Goal: Check status: Check status

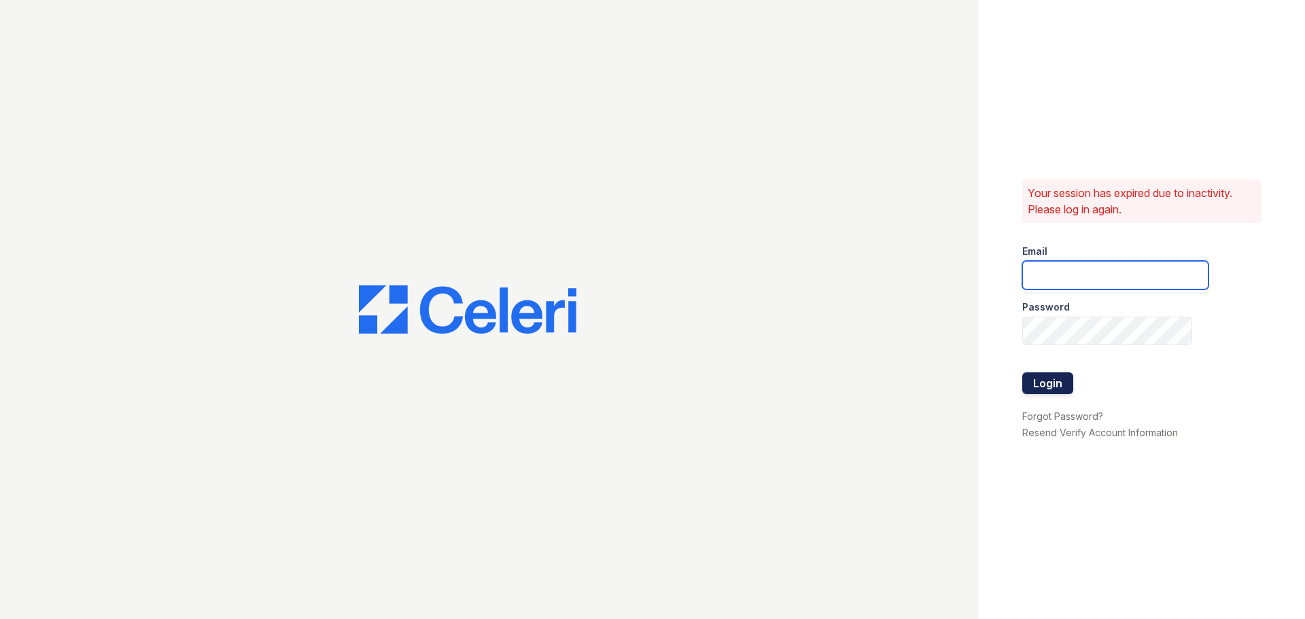
type input "[EMAIL_ADDRESS][DOMAIN_NAME]"
click at [1064, 385] on button "Login" at bounding box center [1047, 383] width 51 height 22
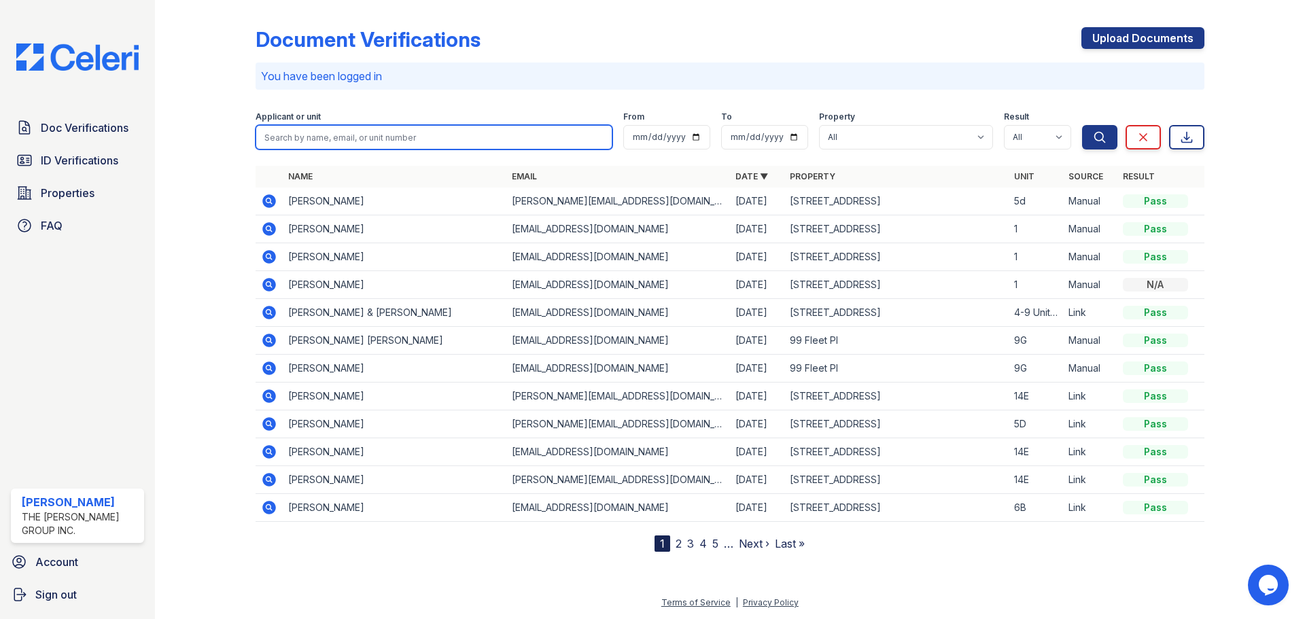
click at [369, 139] on input "search" at bounding box center [434, 137] width 357 height 24
type input "peter"
click at [1082, 125] on button "Search" at bounding box center [1099, 137] width 35 height 24
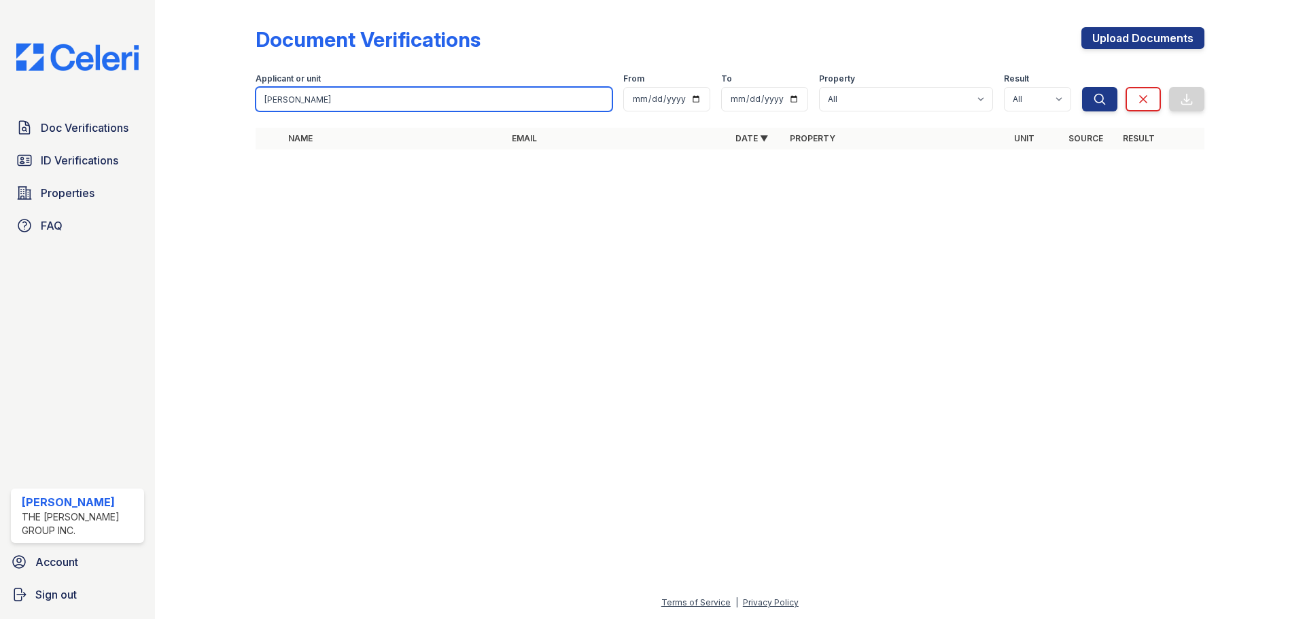
drag, startPoint x: 349, startPoint y: 99, endPoint x: 228, endPoint y: 107, distance: 121.3
click at [228, 107] on div "Document Verifications Upload Documents Filter Applicant or unit peter From To …" at bounding box center [730, 92] width 1107 height 185
type input "fairlee"
click at [1082, 87] on button "Search" at bounding box center [1099, 99] width 35 height 24
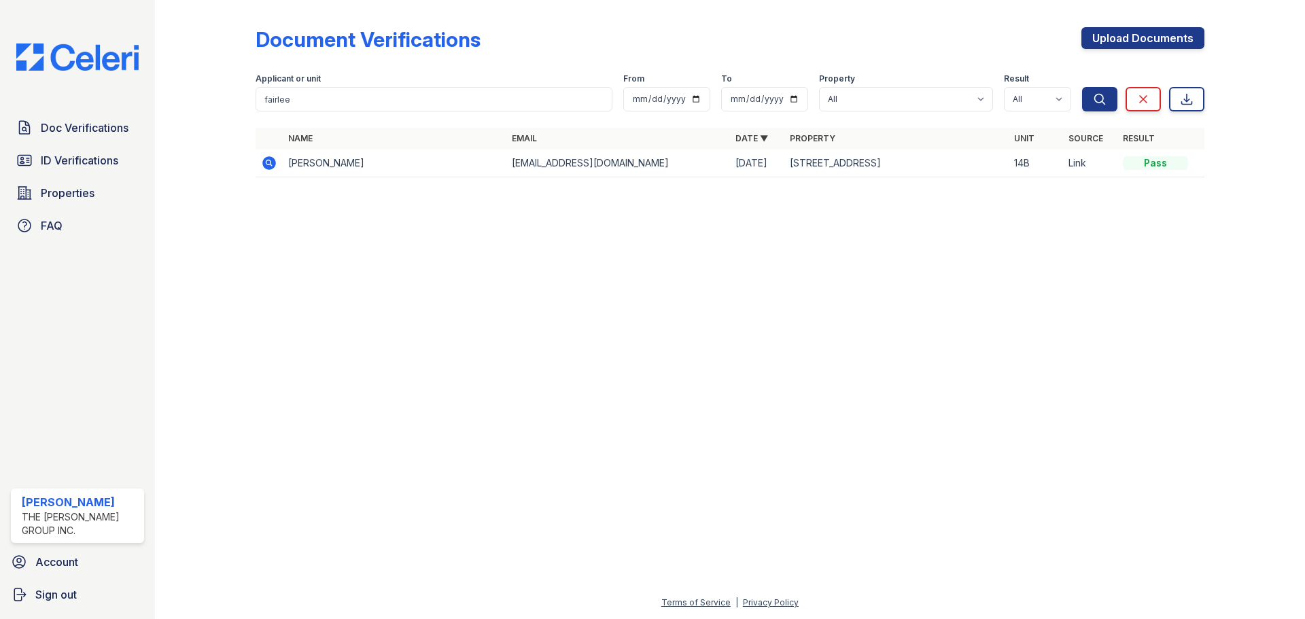
click at [264, 161] on icon at bounding box center [269, 163] width 14 height 14
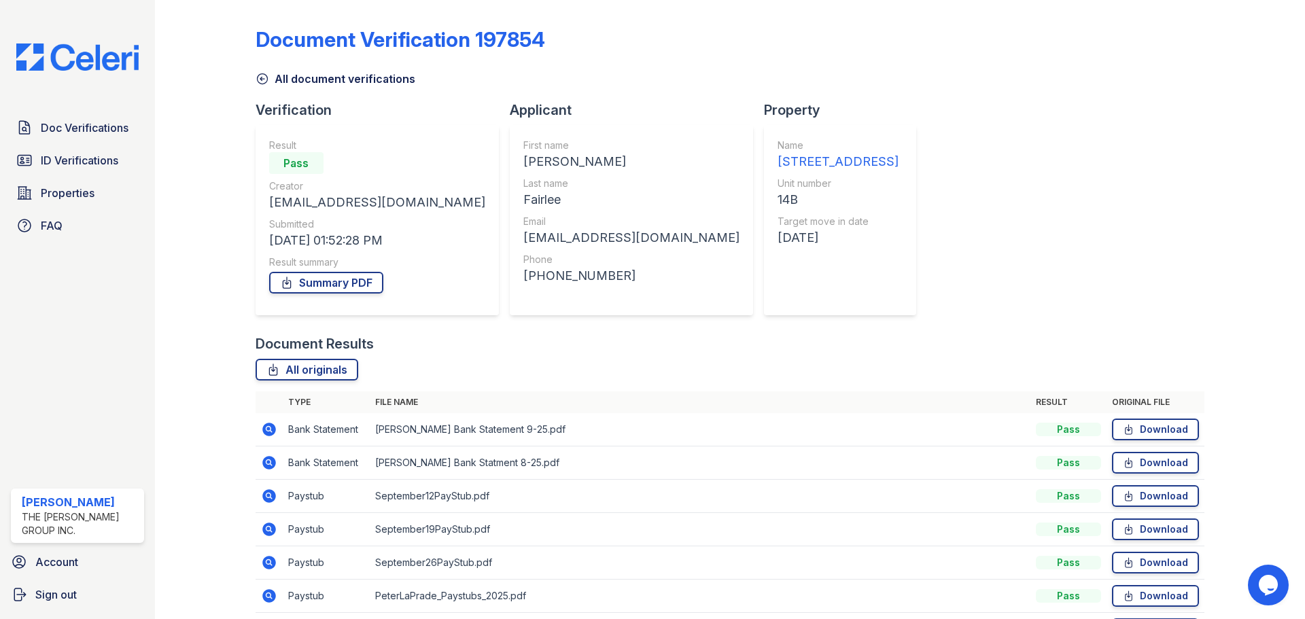
click at [270, 430] on icon at bounding box center [269, 429] width 16 height 16
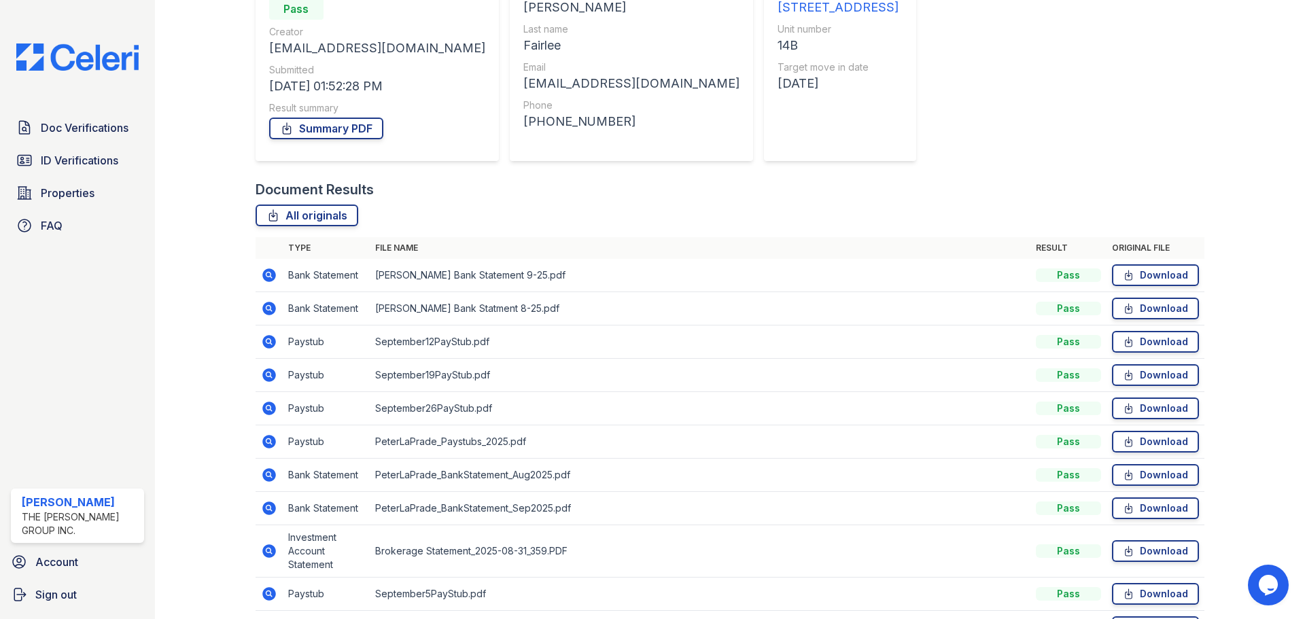
scroll to position [272, 0]
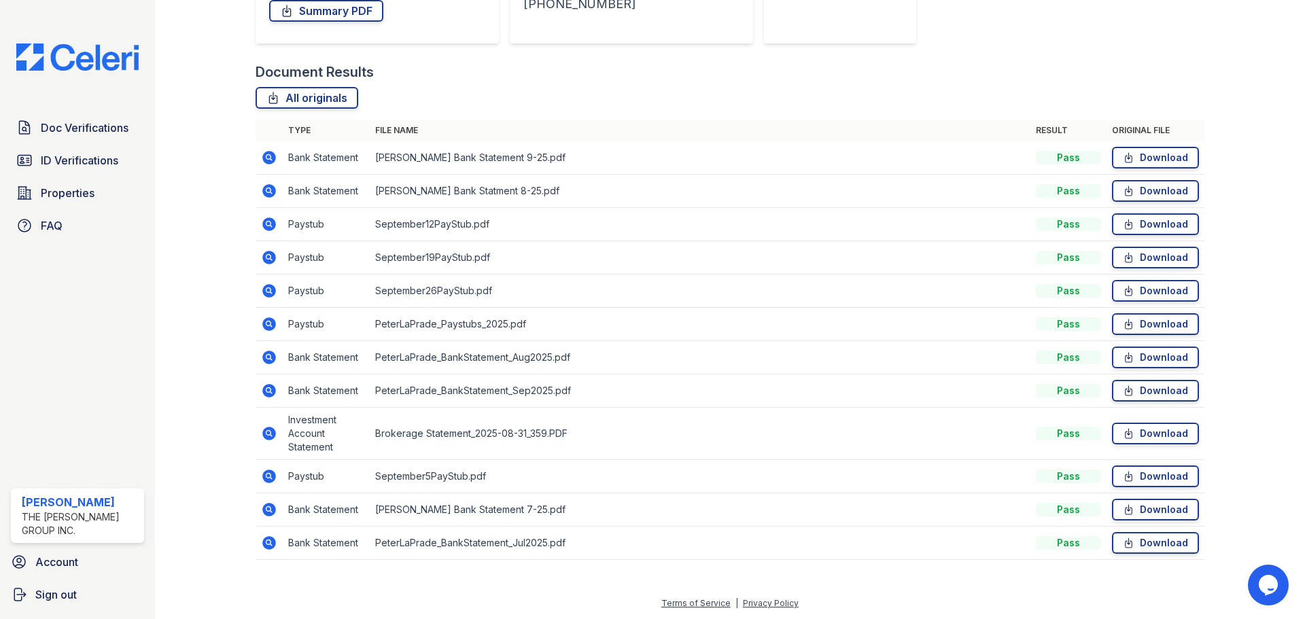
click at [272, 435] on icon at bounding box center [269, 434] width 14 height 14
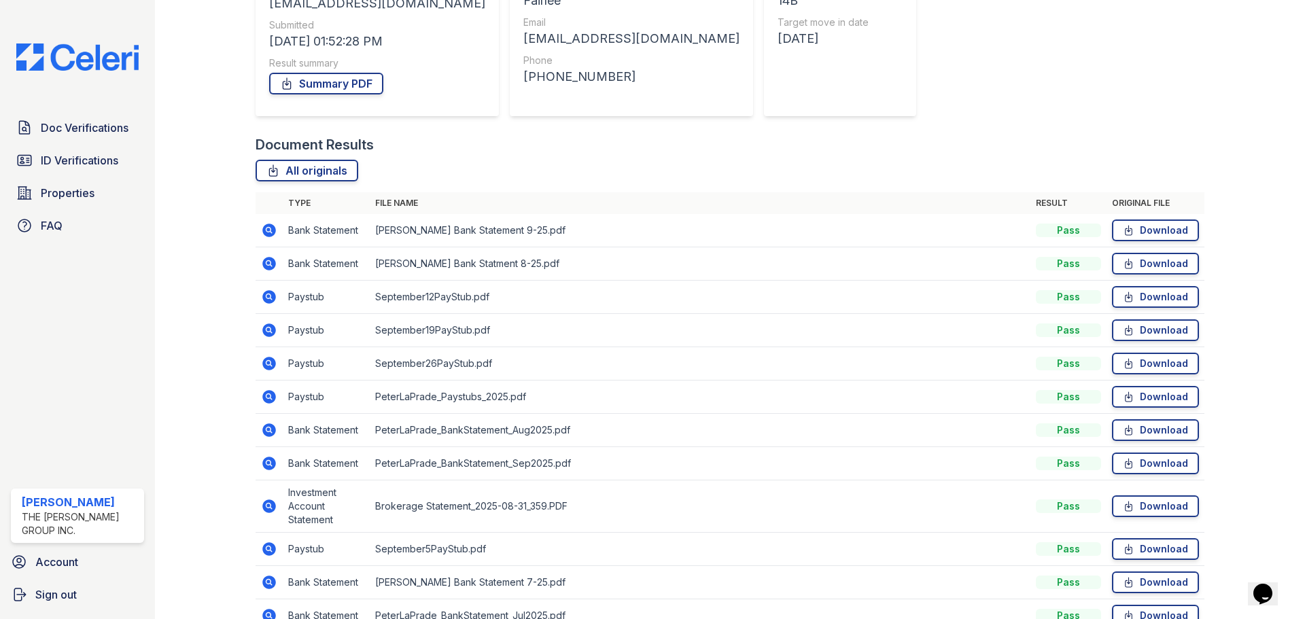
scroll to position [272, 0]
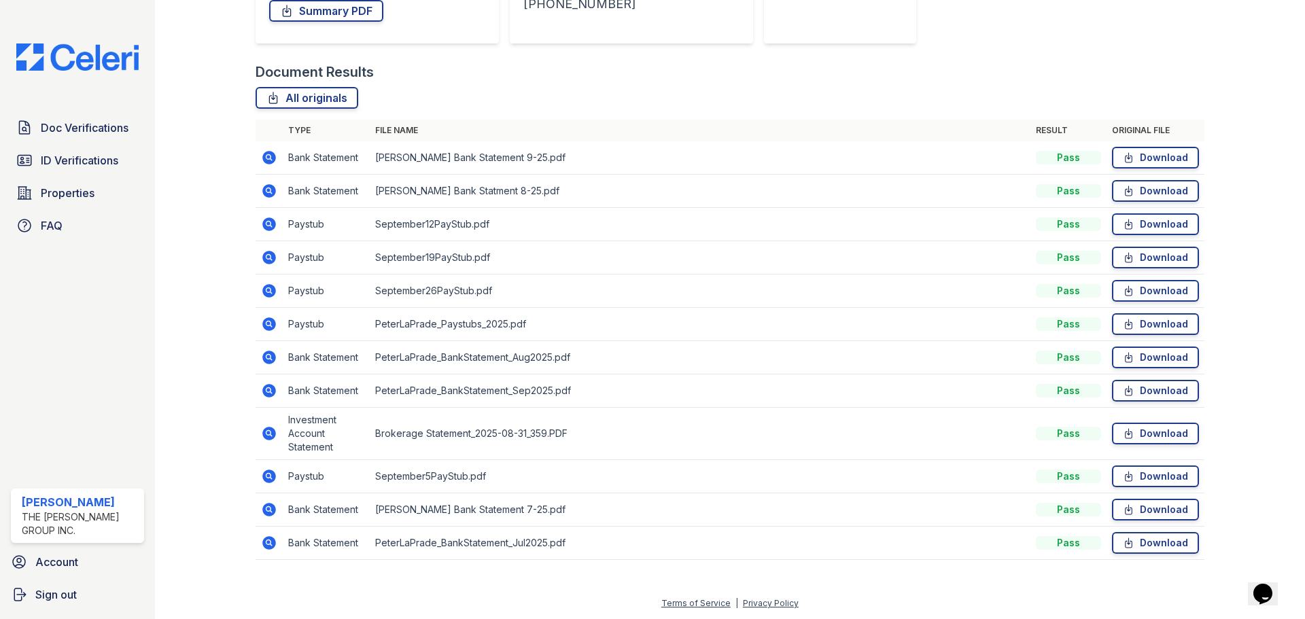
click at [266, 470] on icon at bounding box center [269, 477] width 14 height 14
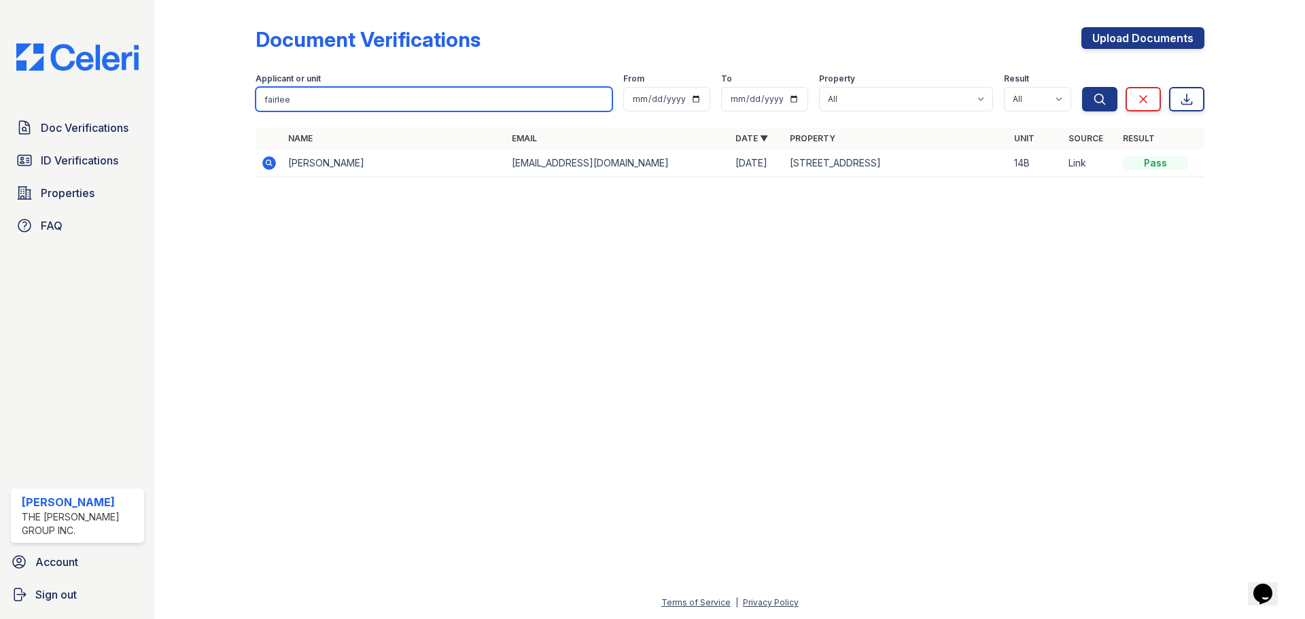
drag, startPoint x: 309, startPoint y: 90, endPoint x: 261, endPoint y: 89, distance: 48.3
click at [261, 89] on input "fairlee" at bounding box center [434, 99] width 357 height 24
type input "14b"
click at [1082, 87] on button "Search" at bounding box center [1099, 99] width 35 height 24
